Goal: Information Seeking & Learning: Learn about a topic

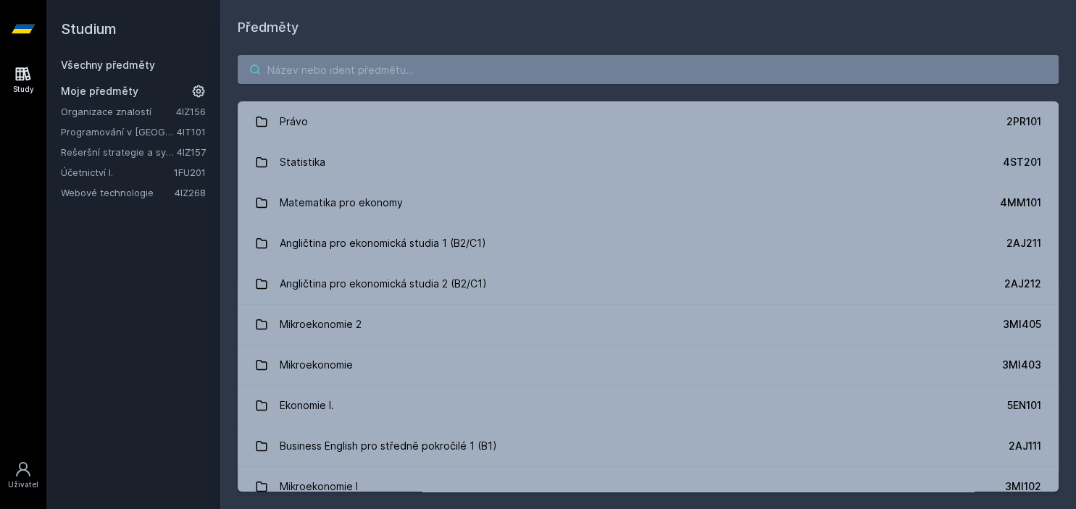
click at [467, 80] on input "search" at bounding box center [648, 69] width 821 height 29
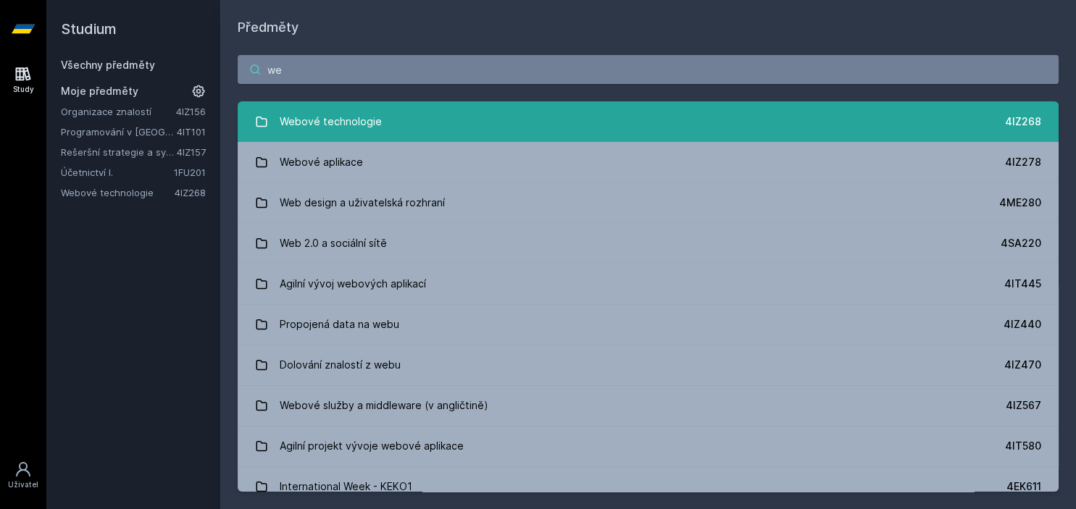
type input "we"
click at [398, 109] on link "Webové technologie 4IZ268" at bounding box center [648, 121] width 821 height 41
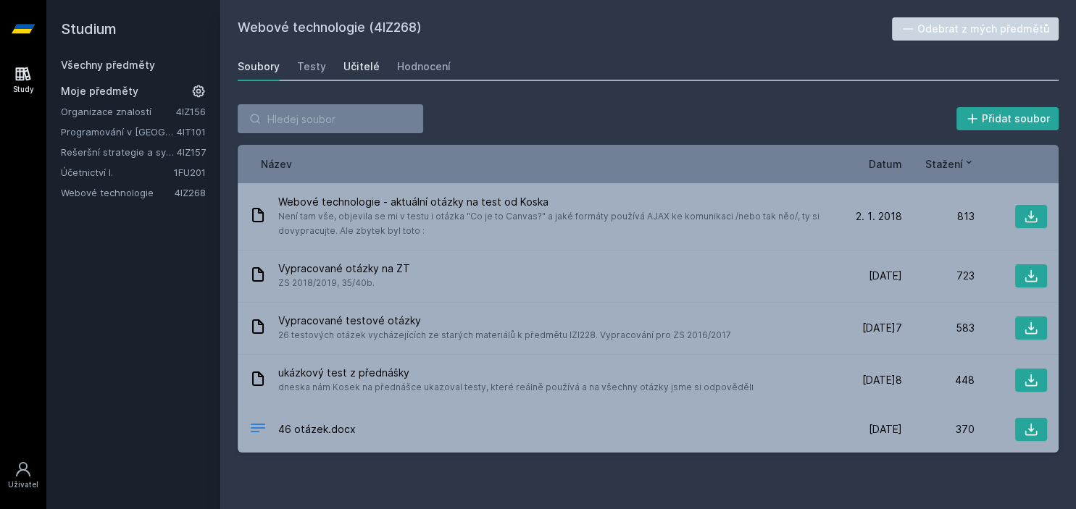
click at [354, 69] on div "Učitelé" at bounding box center [361, 66] width 36 height 14
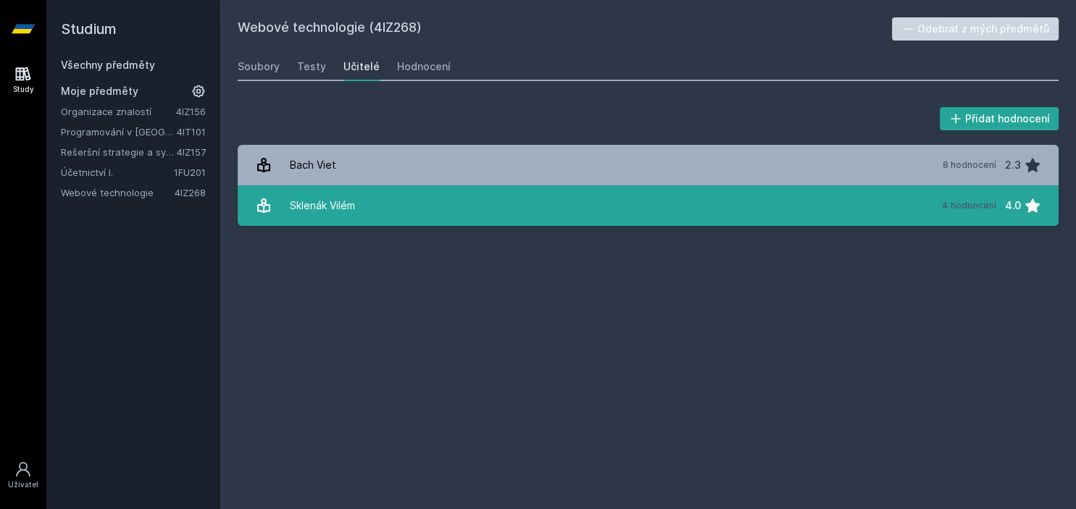
click at [377, 201] on link "[PERSON_NAME] 4 hodnocení 4.0" at bounding box center [648, 205] width 821 height 41
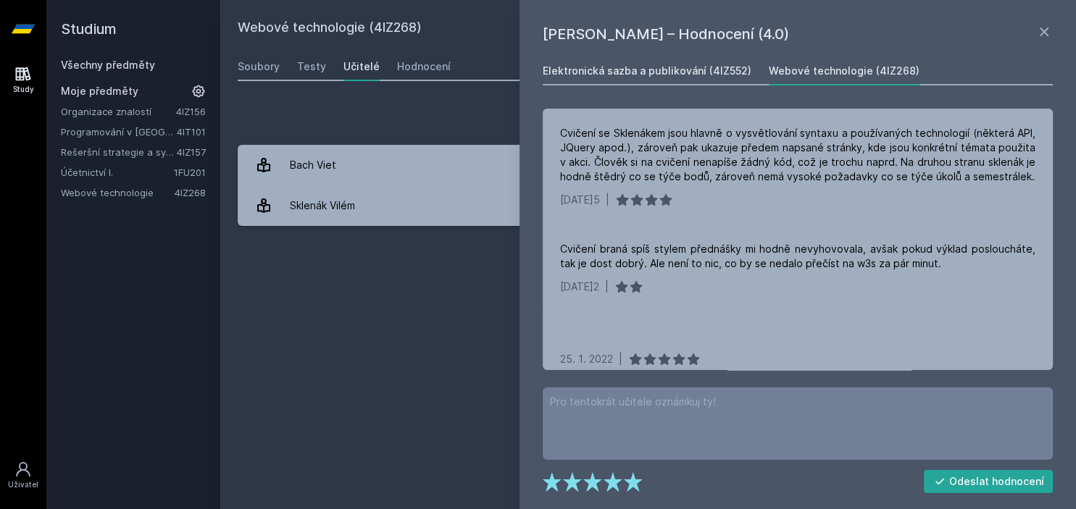
click at [624, 75] on div "Elektronická sazba a publikování (4IZ552)" at bounding box center [647, 71] width 209 height 14
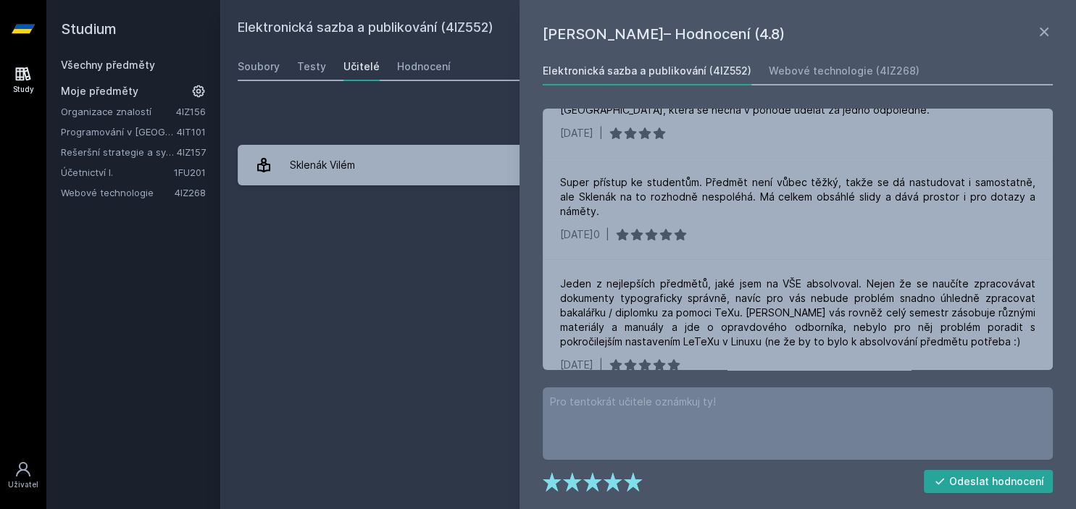
scroll to position [114, 0]
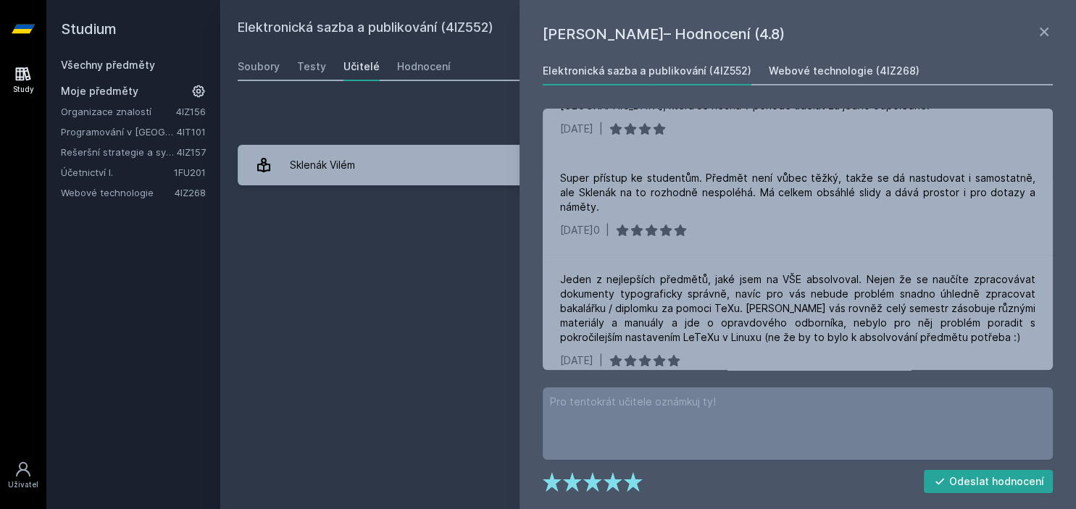
click at [819, 69] on div "Webové technologie (4IZ268)" at bounding box center [844, 71] width 151 height 14
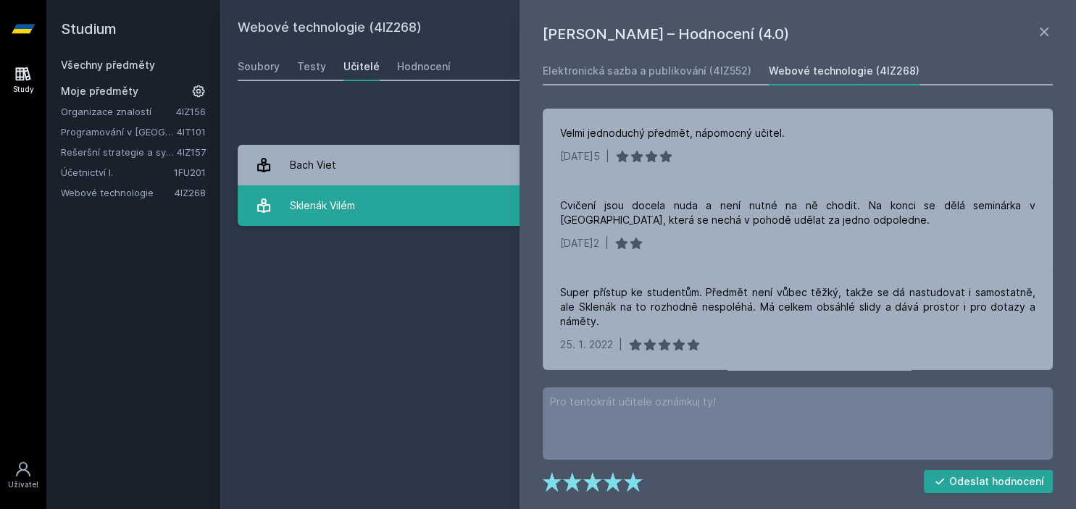
click at [436, 192] on link "[PERSON_NAME] 4 hodnocení 4.0" at bounding box center [648, 205] width 821 height 41
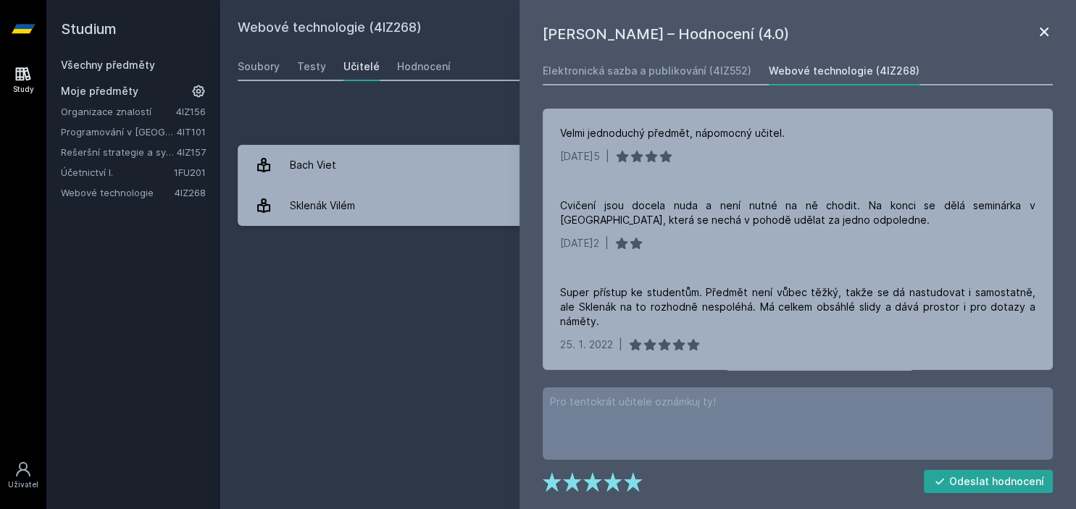
click at [1040, 30] on icon at bounding box center [1043, 31] width 17 height 17
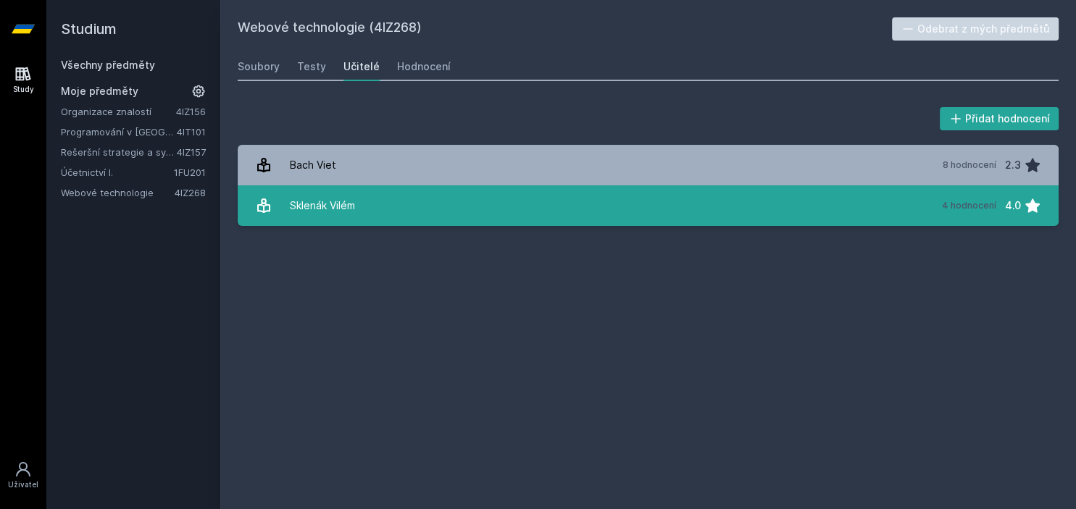
click at [671, 219] on link "[PERSON_NAME] 4 hodnocení 4.0" at bounding box center [648, 205] width 821 height 41
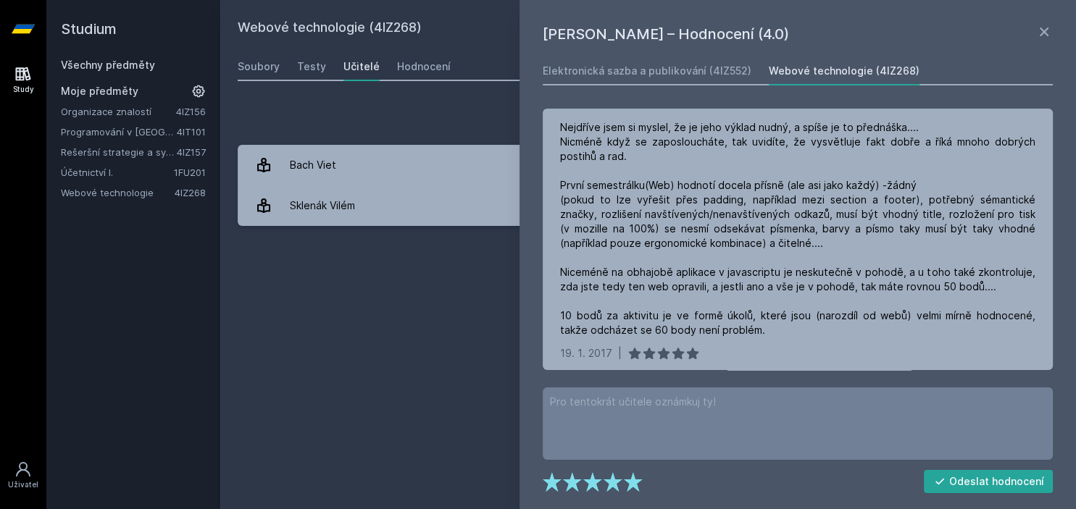
scroll to position [288, 0]
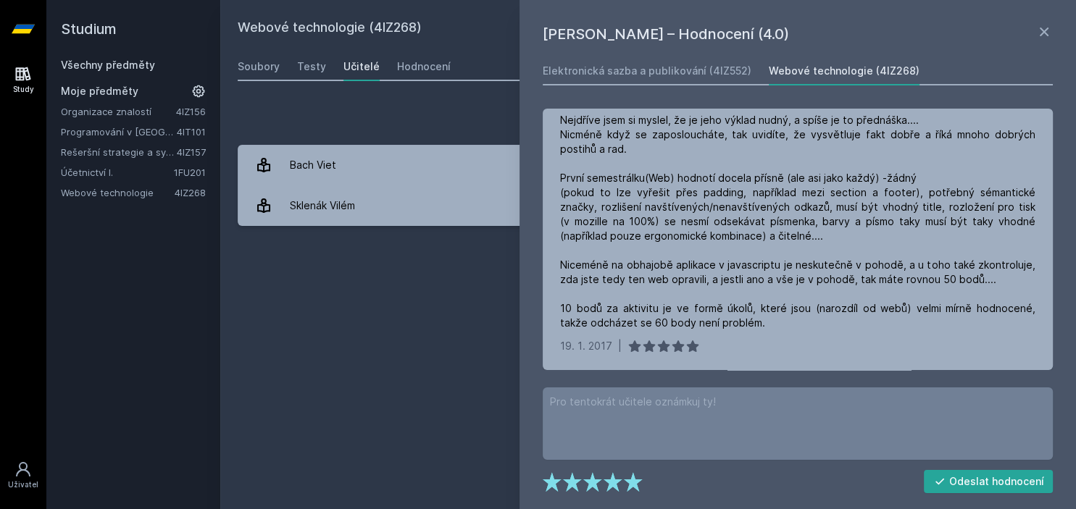
click at [256, 91] on div "Přidat hodnocení [PERSON_NAME] – Hodnocení (4.0) Elektronická sazba a publiková…" at bounding box center [648, 165] width 856 height 156
drag, startPoint x: 81, startPoint y: 31, endPoint x: 94, endPoint y: 57, distance: 29.2
click at [94, 57] on h2 "Studium" at bounding box center [133, 29] width 145 height 58
drag, startPoint x: 48, startPoint y: 37, endPoint x: 79, endPoint y: 70, distance: 45.1
click at [79, 70] on div "Studium Všechny předměty Moje předměty Organizace znalostí 4IZ156 Programování …" at bounding box center [133, 254] width 174 height 509
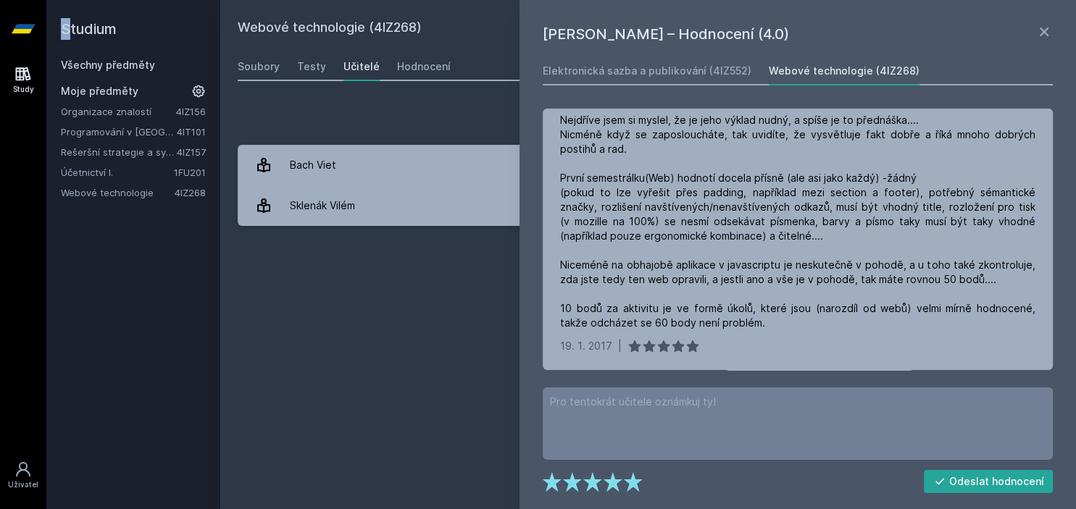
click at [28, 32] on icon at bounding box center [23, 29] width 23 height 9
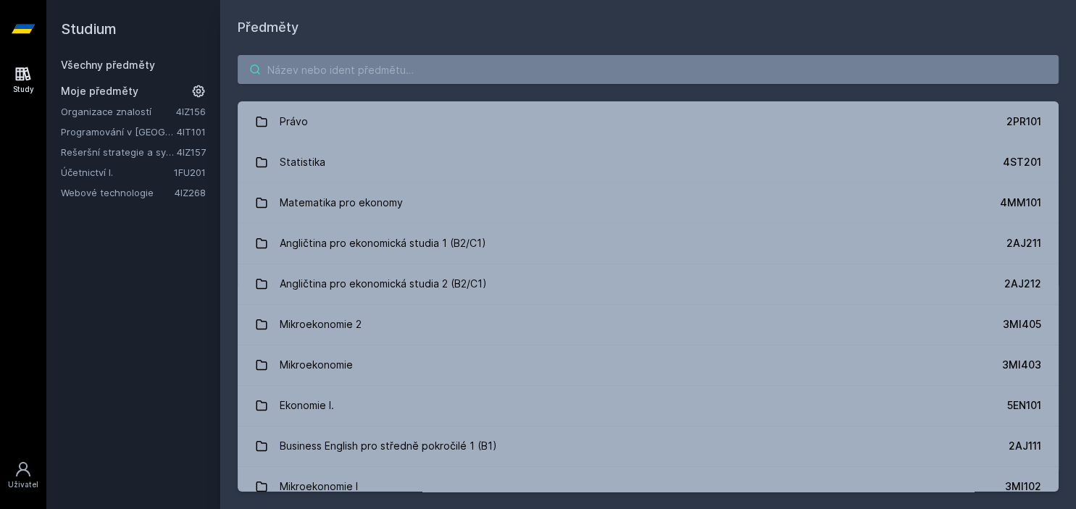
click at [325, 78] on input "search" at bounding box center [648, 69] width 821 height 29
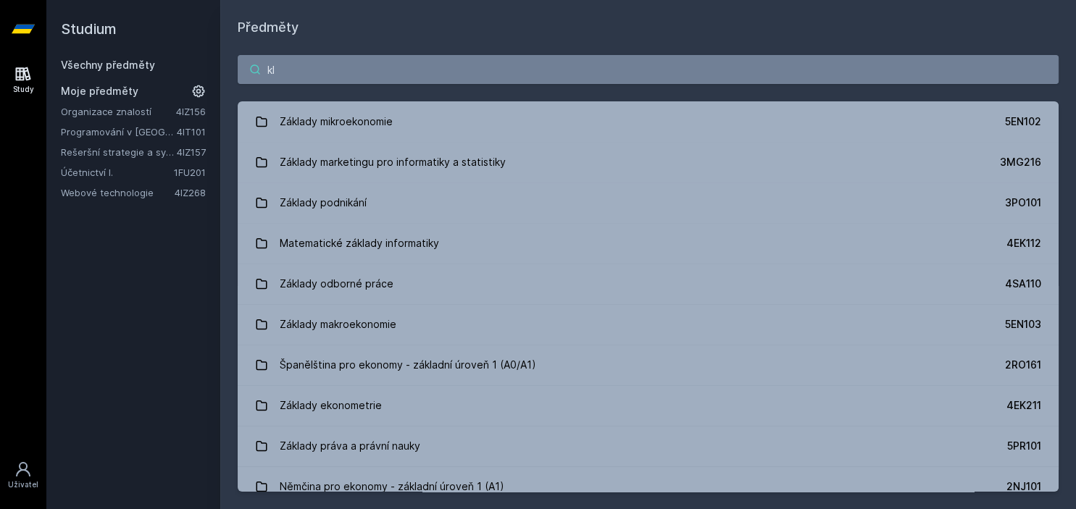
type input "k"
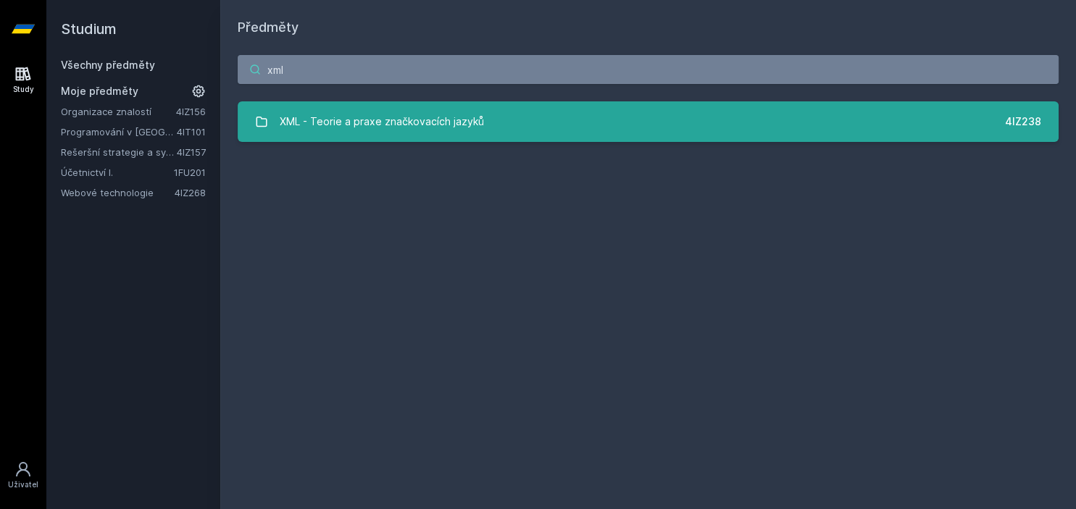
type input "xml"
click at [434, 119] on div "XML - Teorie a praxe značkovacích jazyků" at bounding box center [382, 121] width 204 height 29
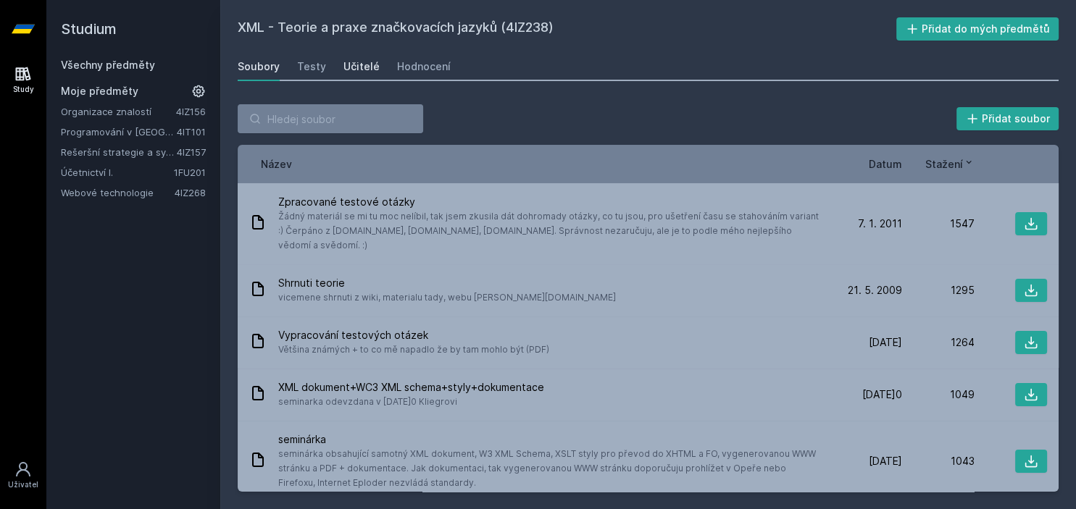
click at [358, 70] on div "Učitelé" at bounding box center [361, 66] width 36 height 14
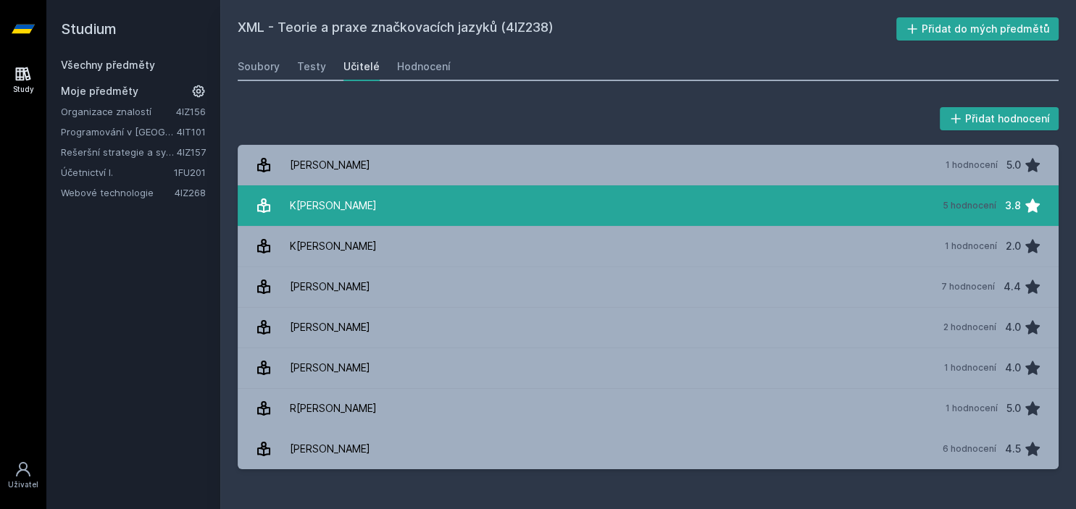
click at [341, 201] on div "K[PERSON_NAME]" at bounding box center [333, 205] width 87 height 29
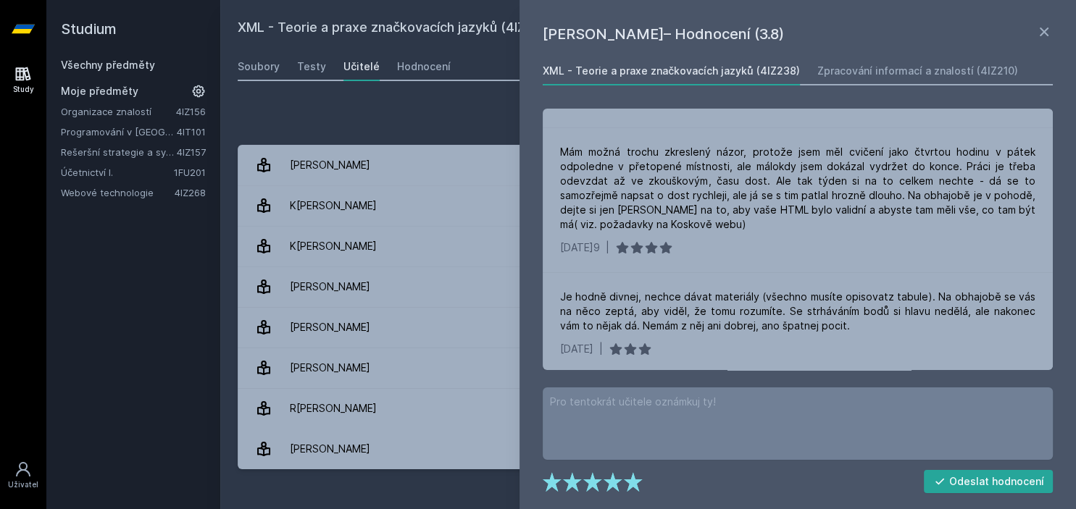
scroll to position [259, 0]
click at [946, 62] on link "Zpracování informací a znalostí (4IZ210)" at bounding box center [917, 71] width 201 height 29
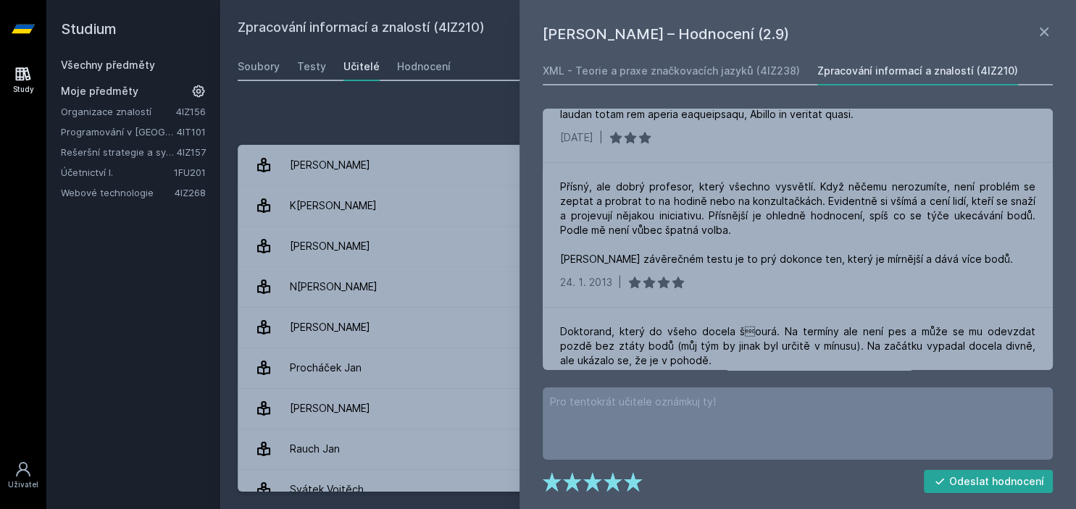
scroll to position [882, 0]
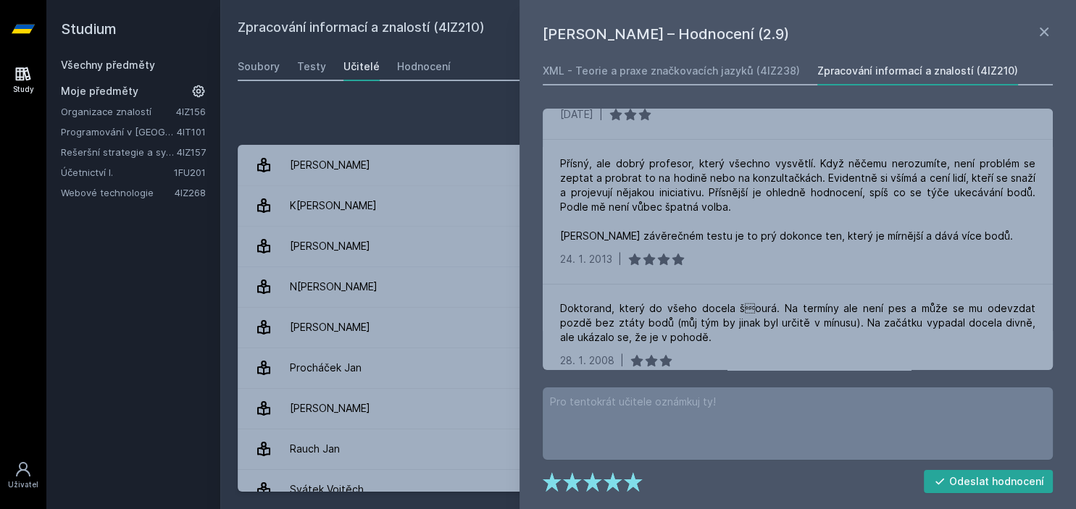
click at [109, 60] on link "Všechny předměty" at bounding box center [108, 65] width 94 height 12
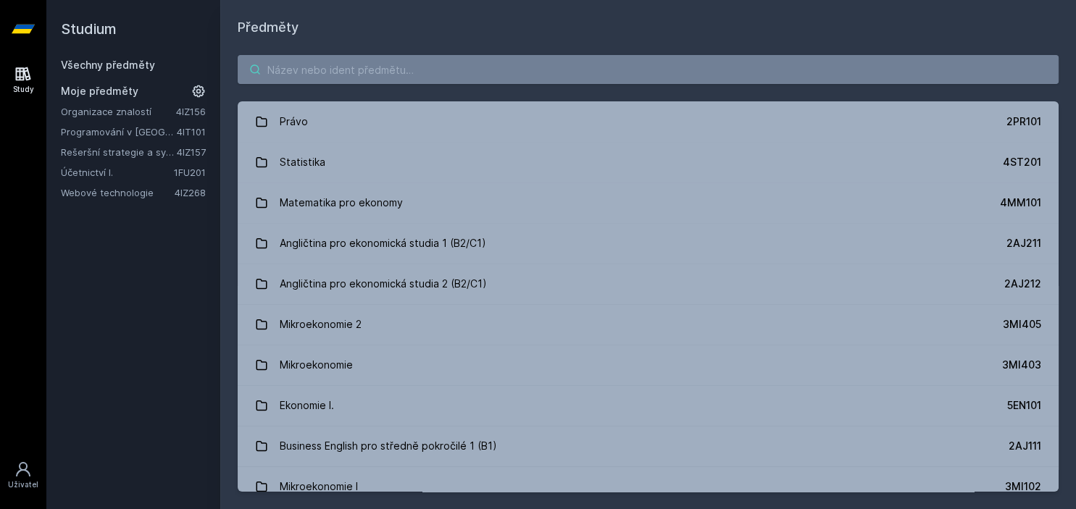
click at [372, 83] on input "search" at bounding box center [648, 69] width 821 height 29
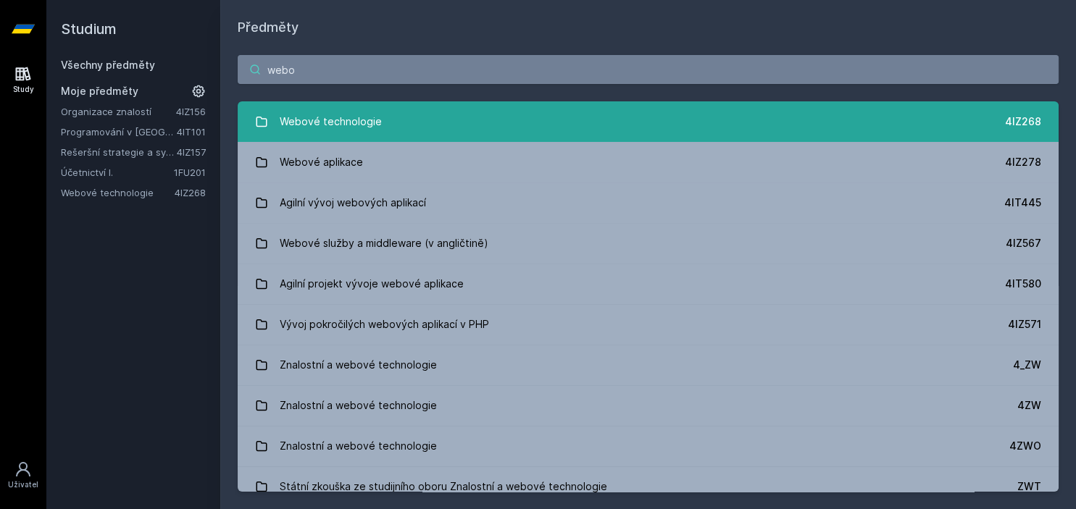
type input "webo"
click at [398, 120] on link "Webové technologie 4IZ268" at bounding box center [648, 121] width 821 height 41
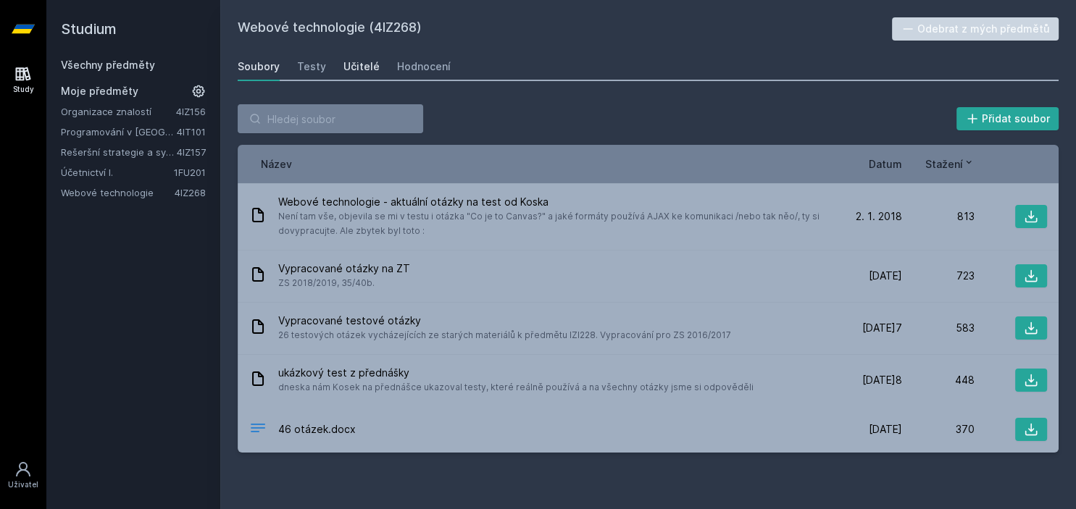
drag, startPoint x: 326, startPoint y: 67, endPoint x: 342, endPoint y: 66, distance: 16.0
click at [342, 66] on div "Soubory Testy Učitelé Hodnocení" at bounding box center [648, 66] width 821 height 29
click at [343, 66] on div "Učitelé" at bounding box center [361, 66] width 36 height 14
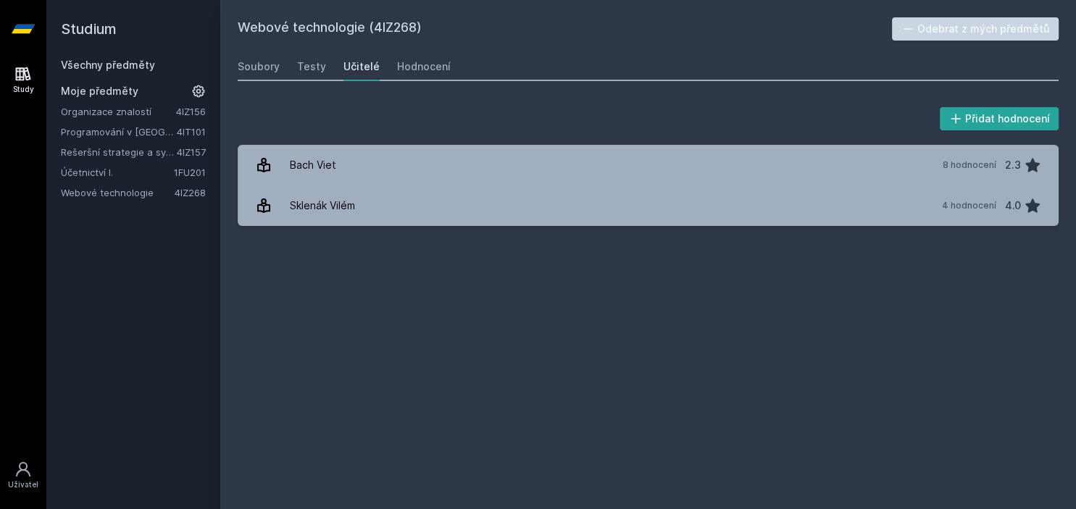
click at [112, 37] on h2 "Studium" at bounding box center [133, 29] width 145 height 58
click at [25, 32] on icon at bounding box center [23, 29] width 23 height 9
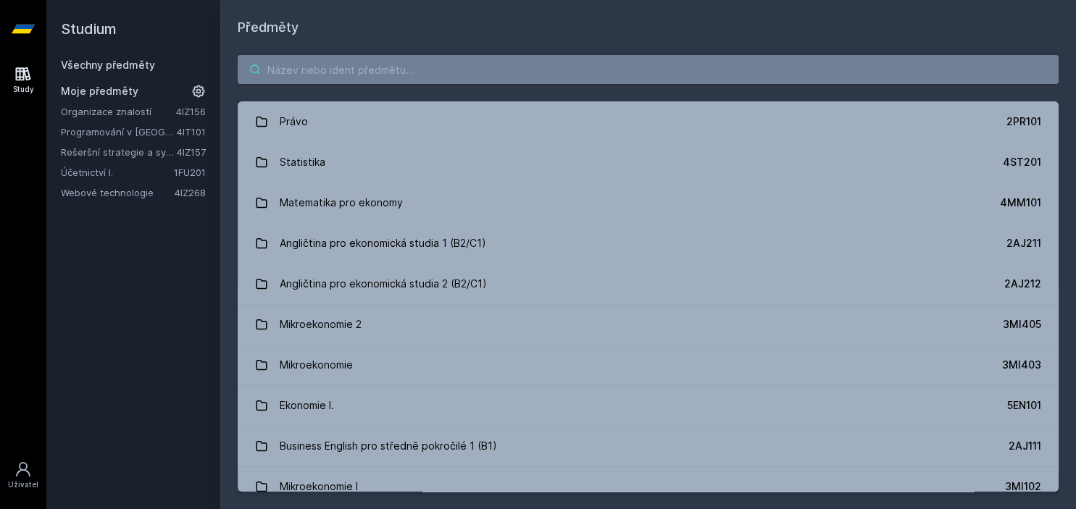
click at [342, 68] on input "search" at bounding box center [648, 69] width 821 height 29
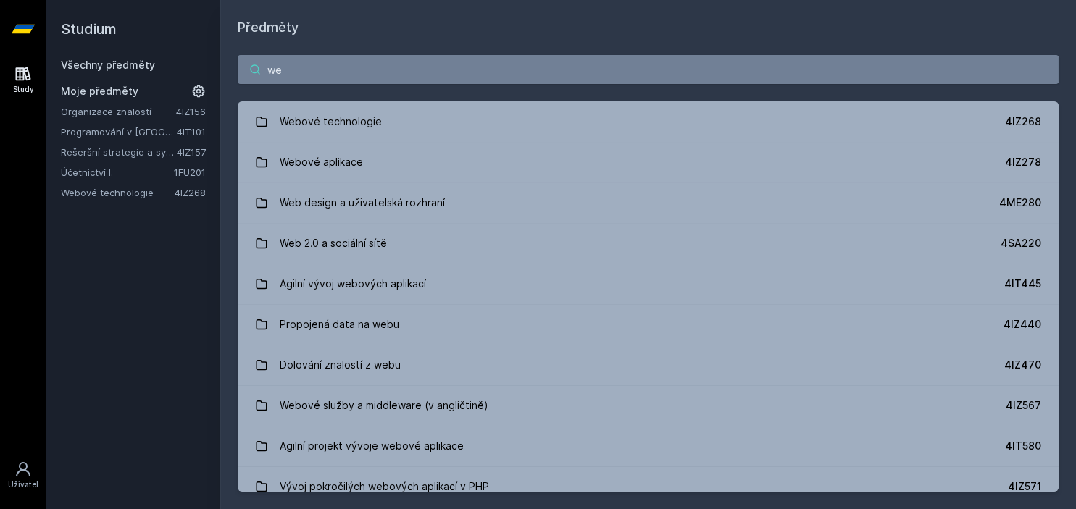
type input "w"
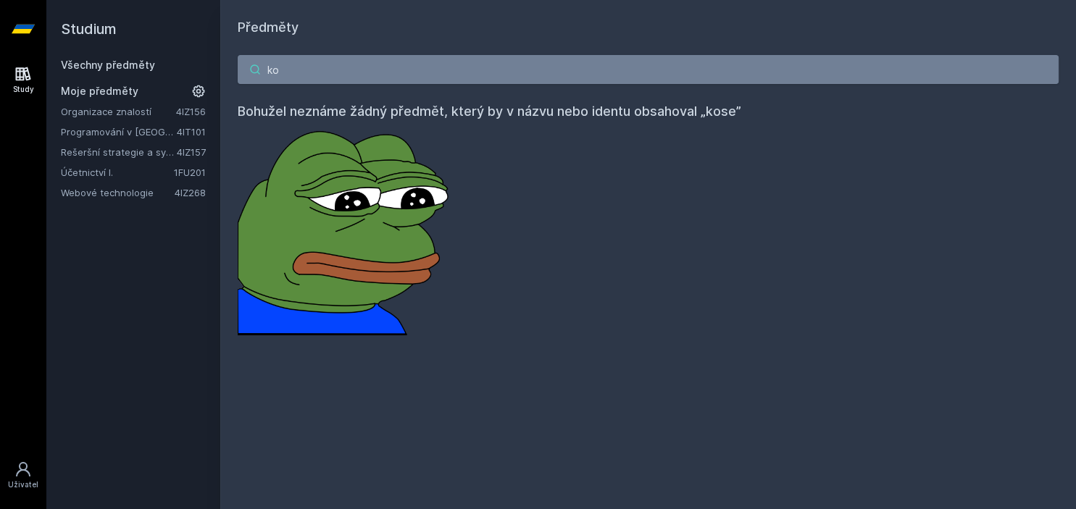
type input "k"
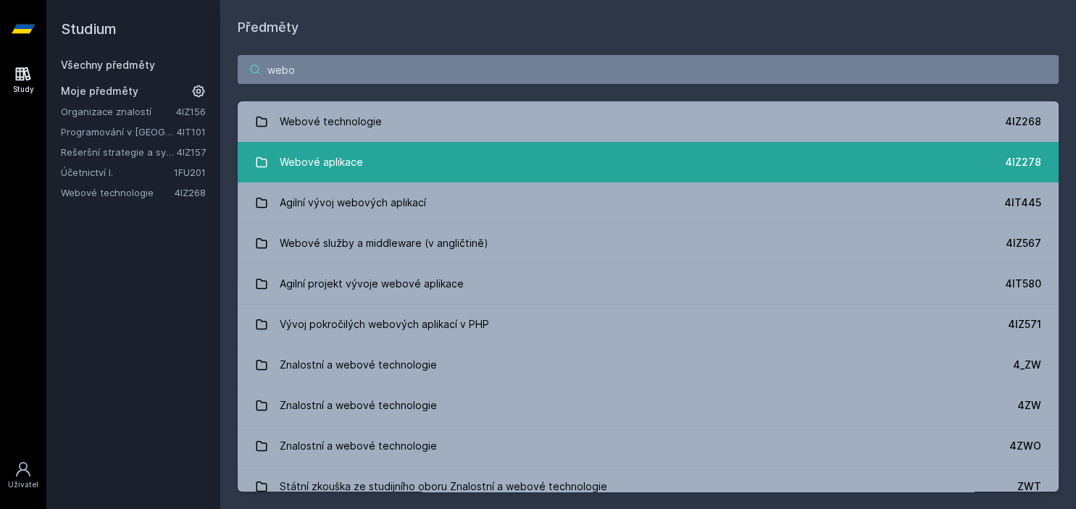
type input "webo"
click at [398, 177] on link "Webové aplikace 4IZ278" at bounding box center [648, 162] width 821 height 41
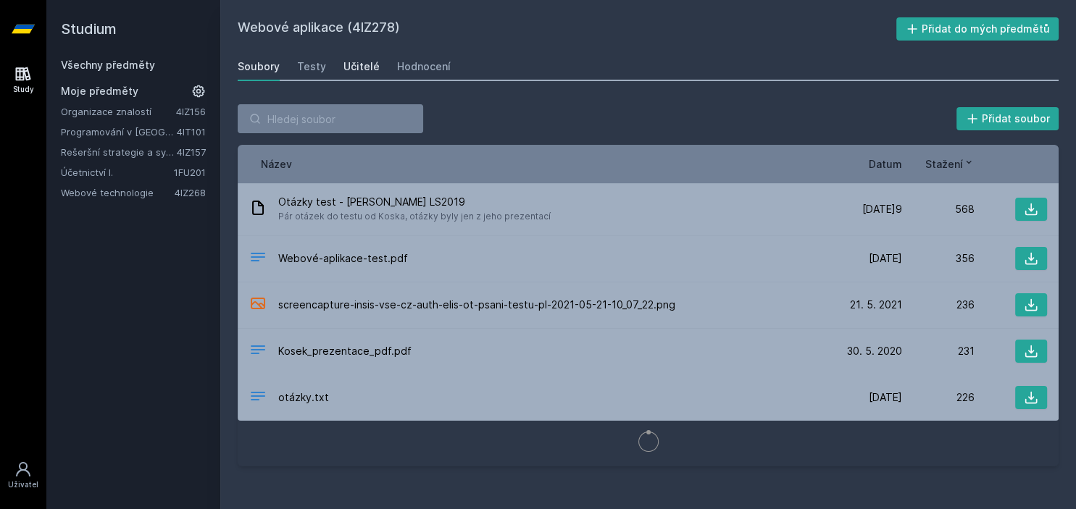
click at [356, 71] on div "Učitelé" at bounding box center [361, 66] width 36 height 14
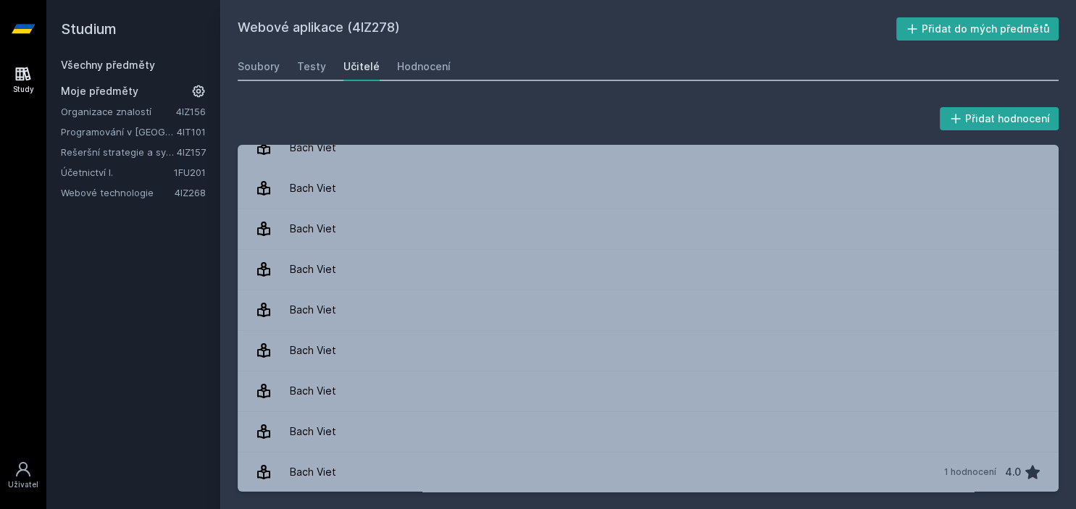
scroll to position [5, 0]
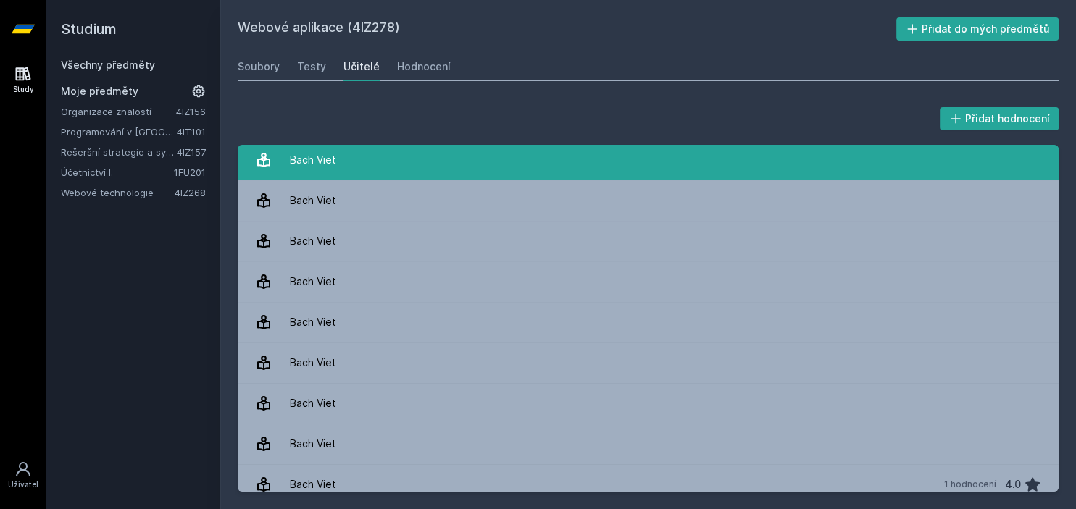
click at [422, 161] on link "Bach Viet" at bounding box center [648, 160] width 821 height 41
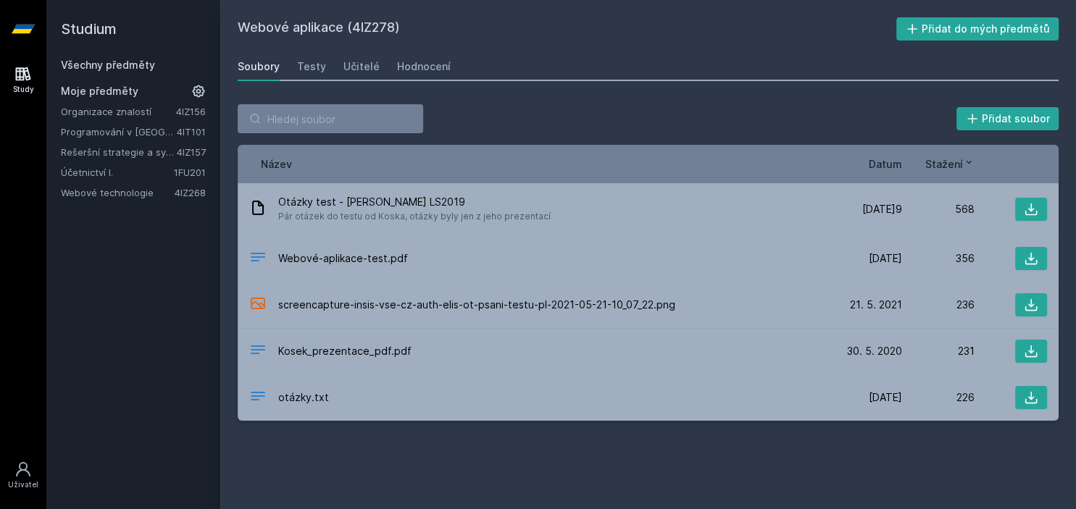
click at [94, 59] on link "Všechny předměty" at bounding box center [108, 65] width 94 height 12
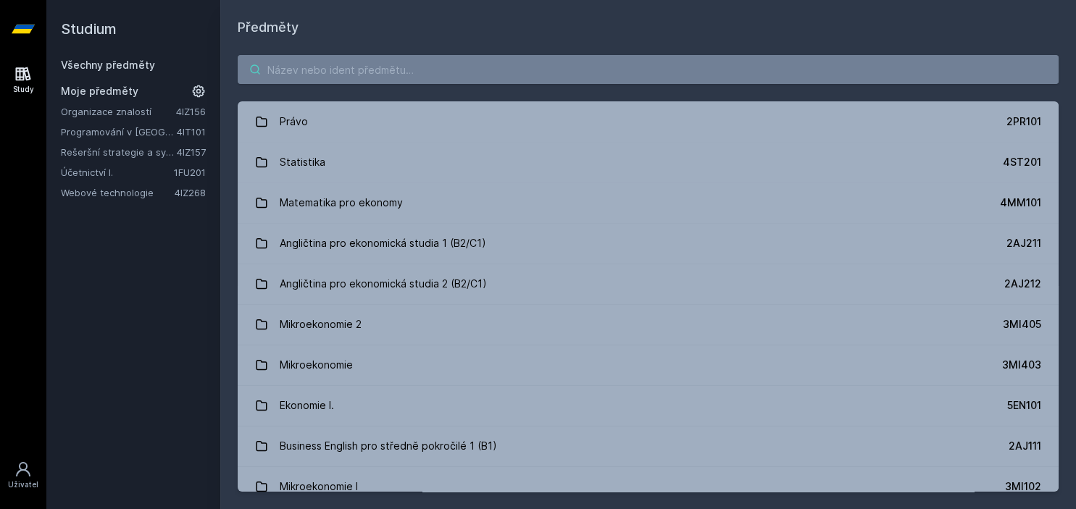
click at [324, 67] on input "search" at bounding box center [648, 69] width 821 height 29
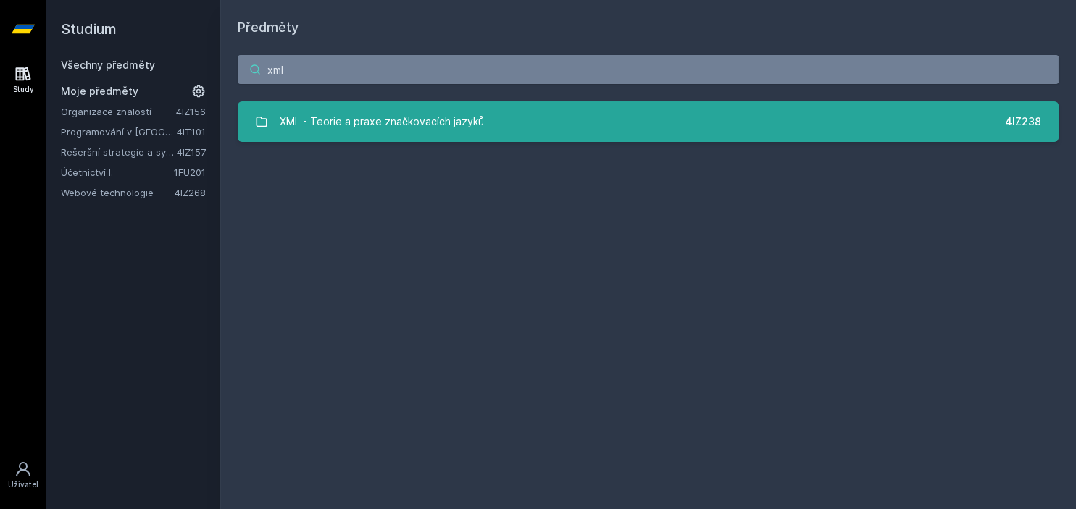
type input "xml"
click at [365, 126] on div "XML - Teorie a praxe značkovacích jazyků" at bounding box center [382, 121] width 204 height 29
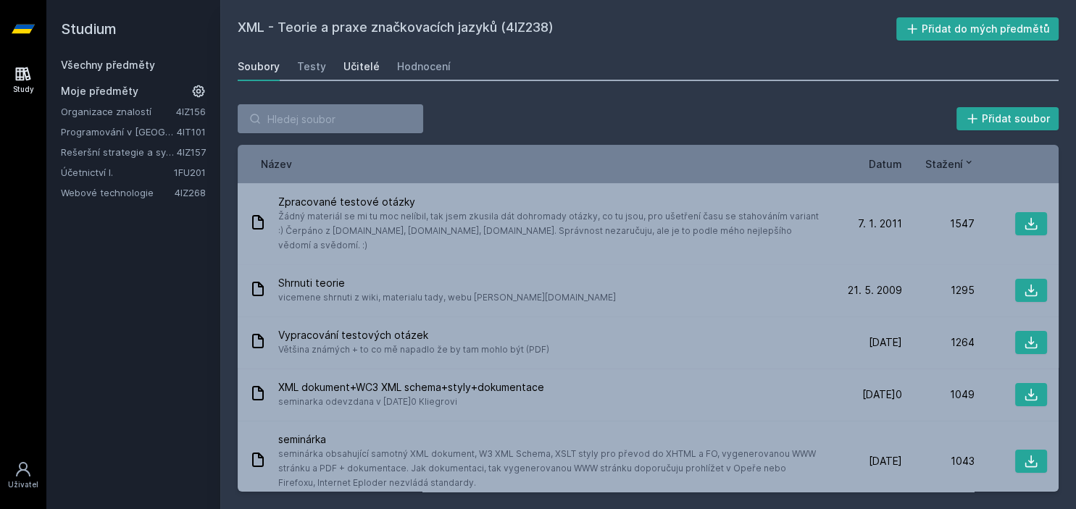
click at [357, 77] on link "Učitelé" at bounding box center [361, 66] width 36 height 29
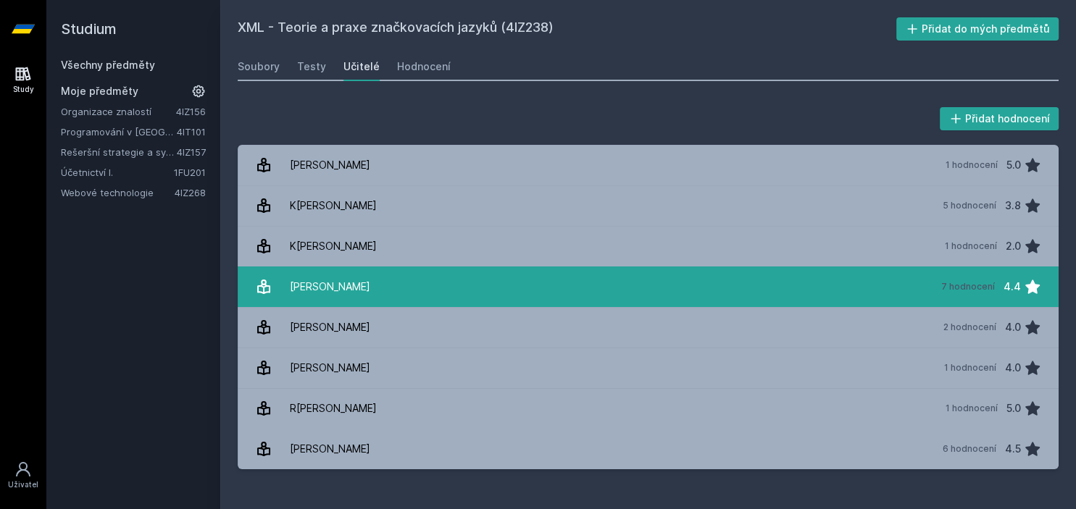
click at [367, 291] on link "[PERSON_NAME] 7 hodnocení 4.4" at bounding box center [648, 287] width 821 height 41
